Goal: Information Seeking & Learning: Learn about a topic

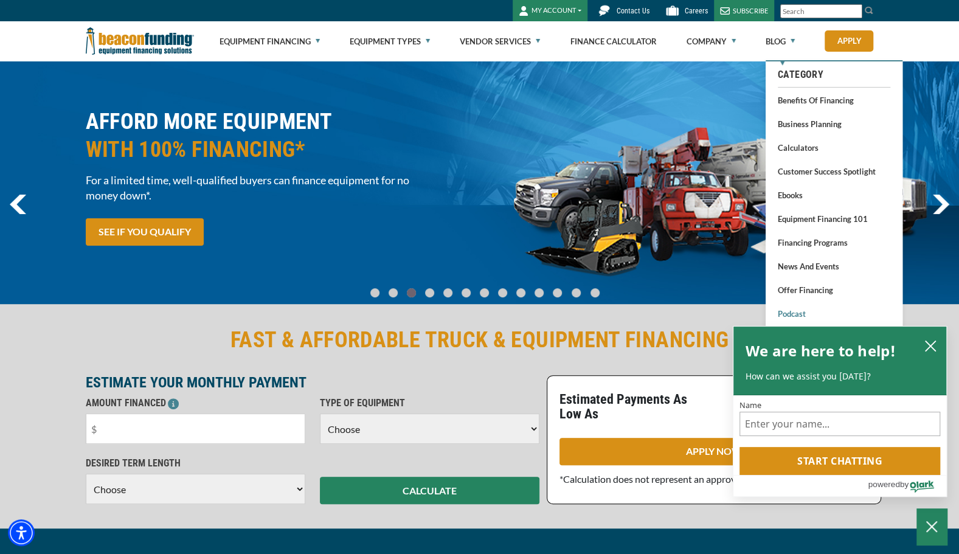
click at [798, 313] on link "Podcast" at bounding box center [834, 313] width 113 height 15
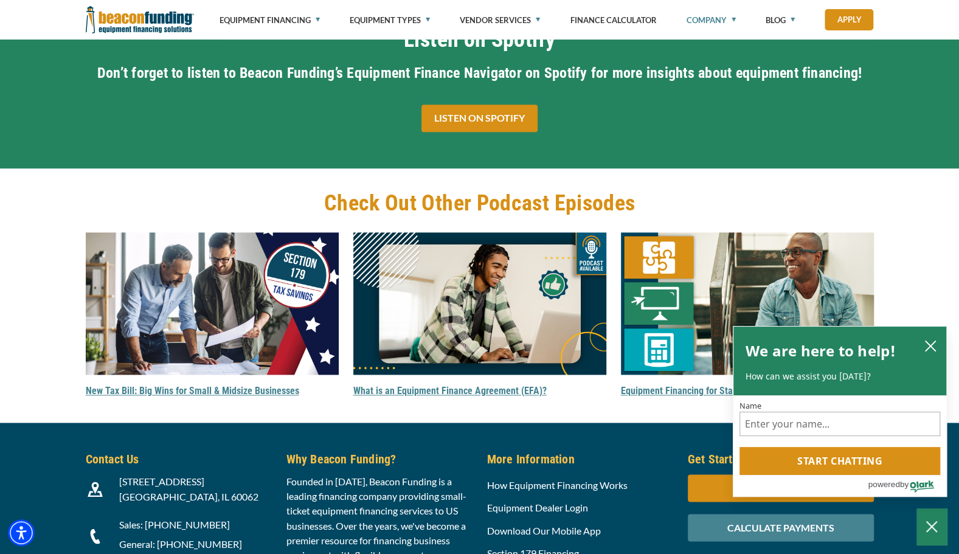
scroll to position [917, 0]
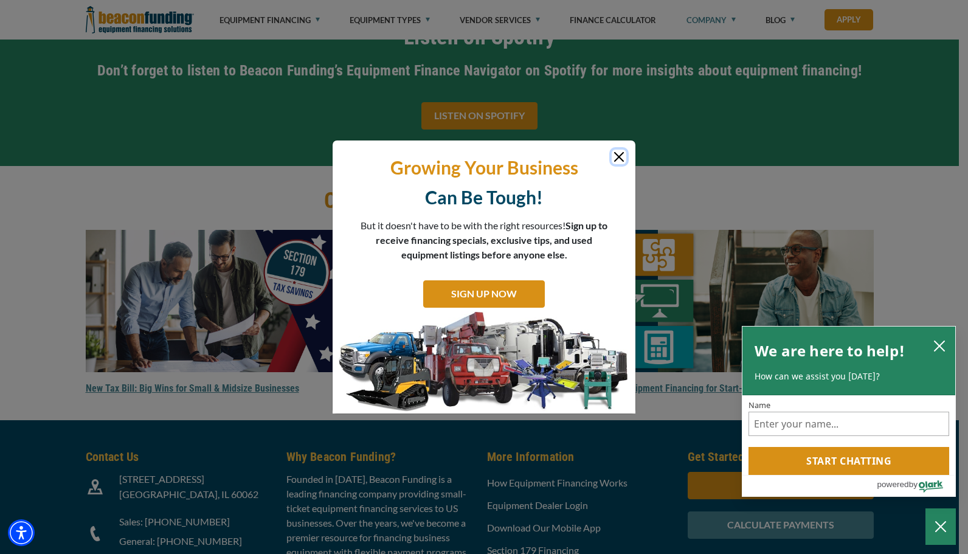
click at [624, 159] on button "Close" at bounding box center [619, 157] width 15 height 15
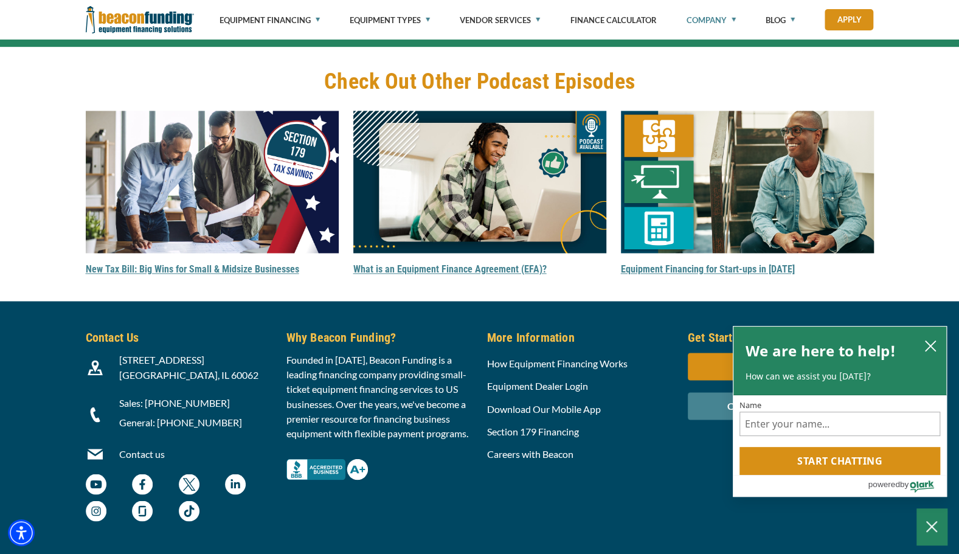
scroll to position [1037, 0]
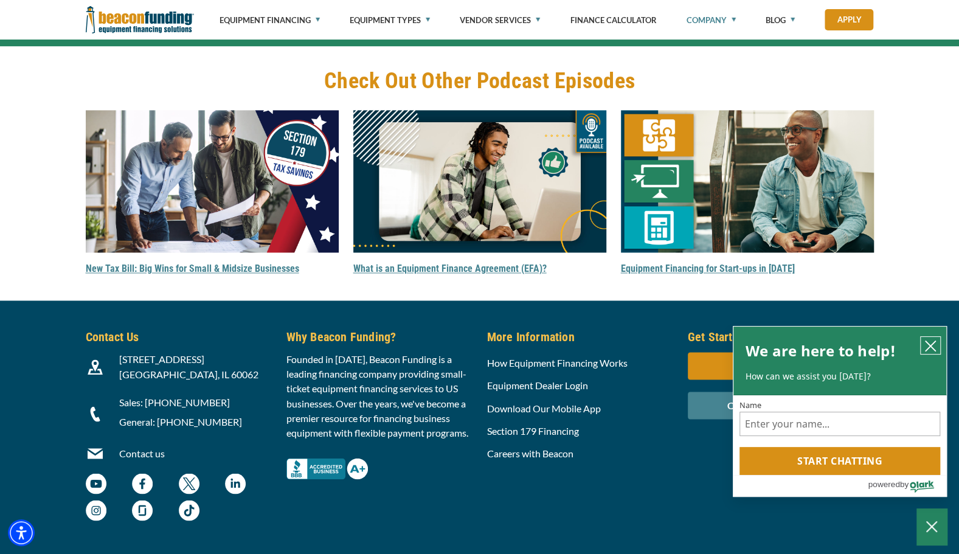
click at [931, 347] on icon "close chatbox" at bounding box center [931, 346] width 10 height 10
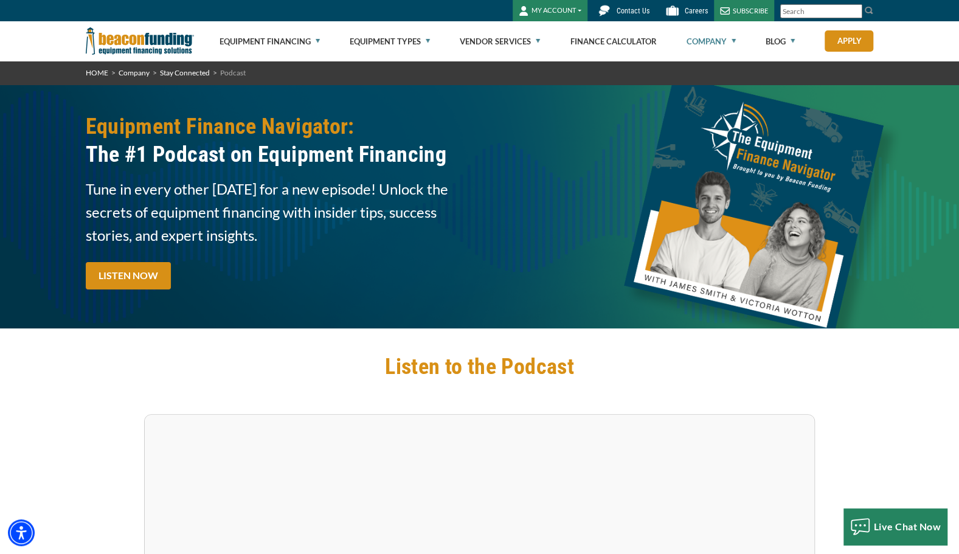
scroll to position [0, 0]
